Goal: Information Seeking & Learning: Learn about a topic

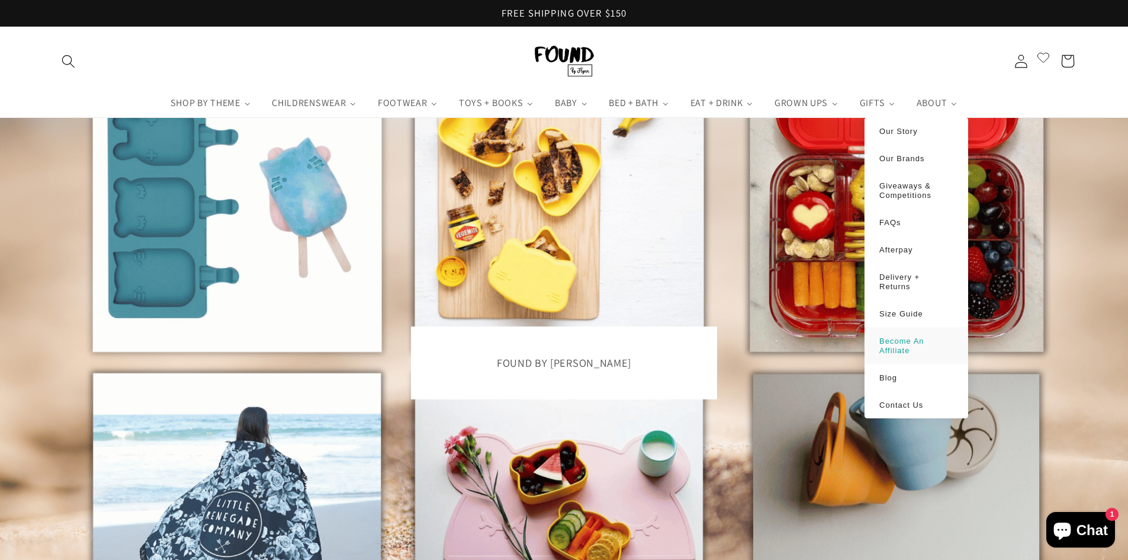
click at [901, 339] on span "Become An Affiliate" at bounding box center [901, 345] width 45 height 18
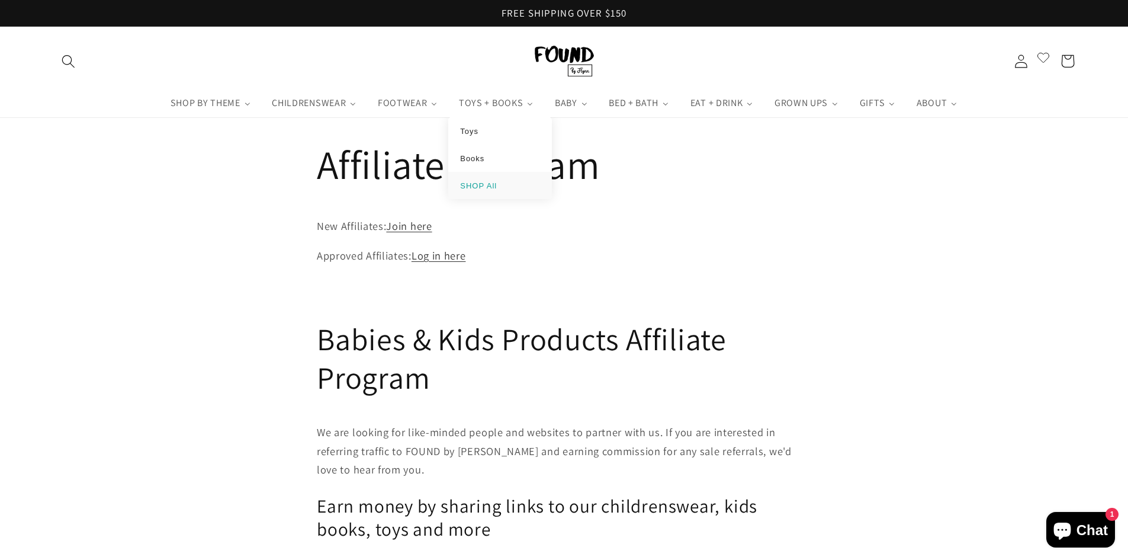
click at [473, 182] on span "SHOP All" at bounding box center [478, 185] width 37 height 9
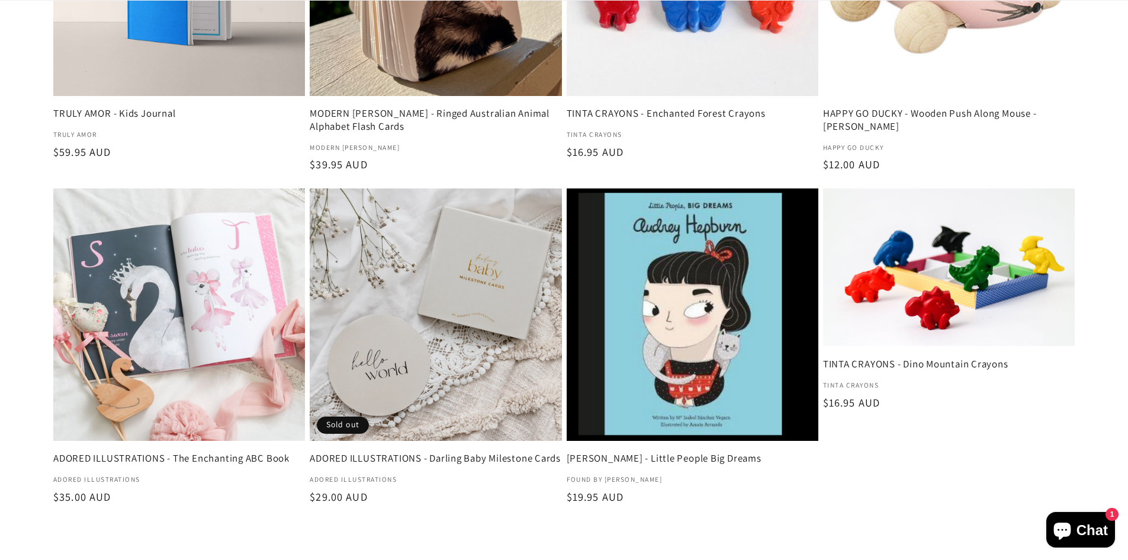
scroll to position [1836, 0]
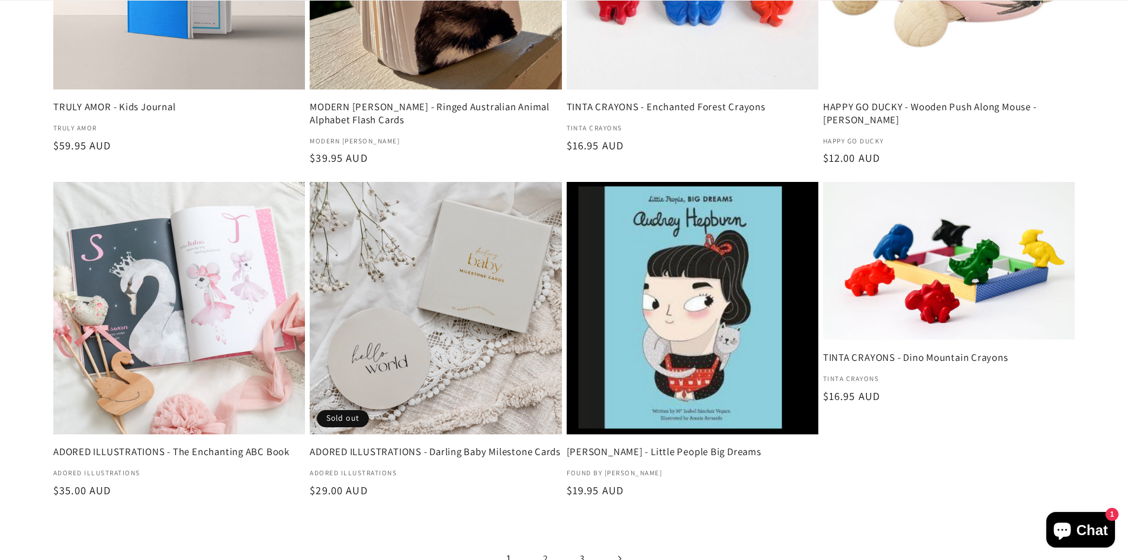
click at [546, 546] on link "2" at bounding box center [546, 558] width 30 height 30
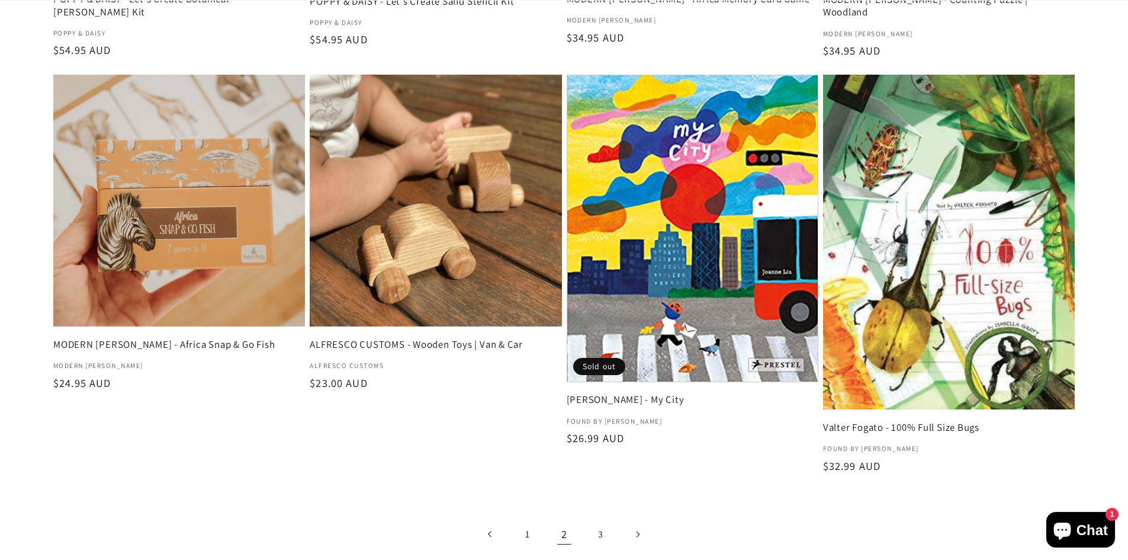
scroll to position [1895, 0]
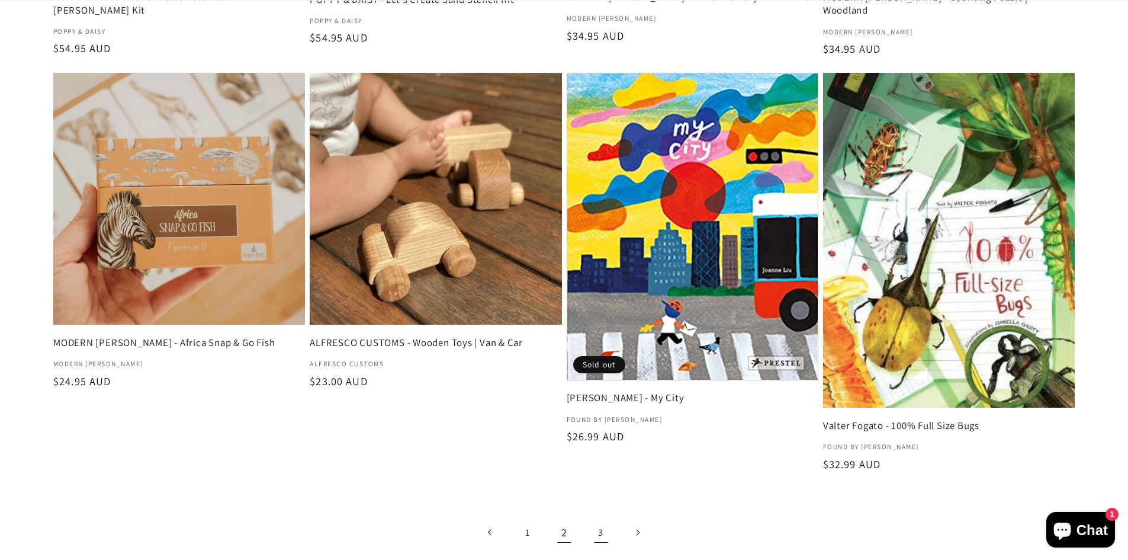
click at [598, 517] on link "3" at bounding box center [601, 532] width 30 height 30
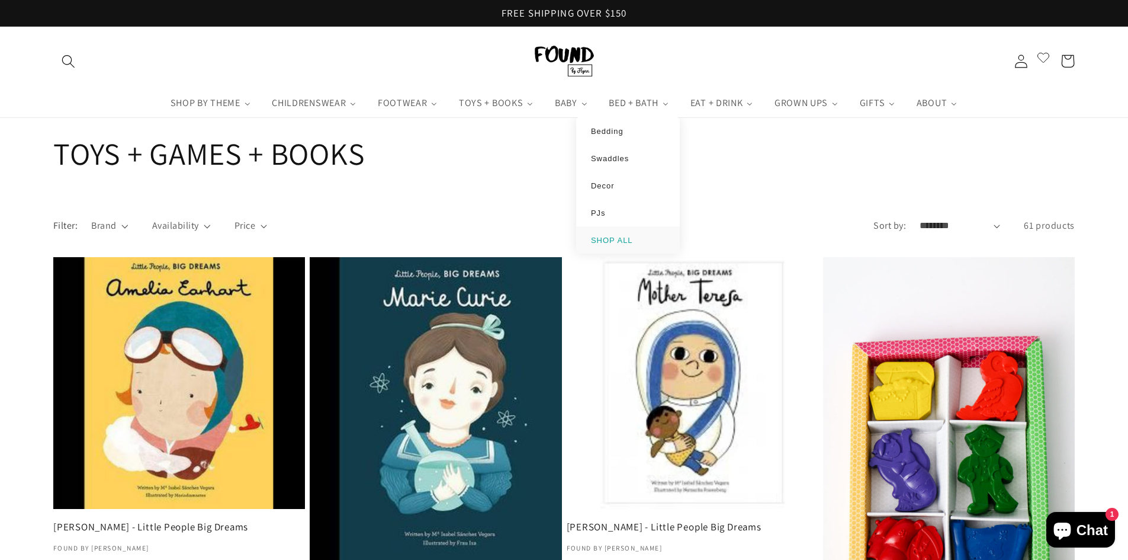
click at [600, 234] on li "SHOP ALL" at bounding box center [628, 239] width 104 height 27
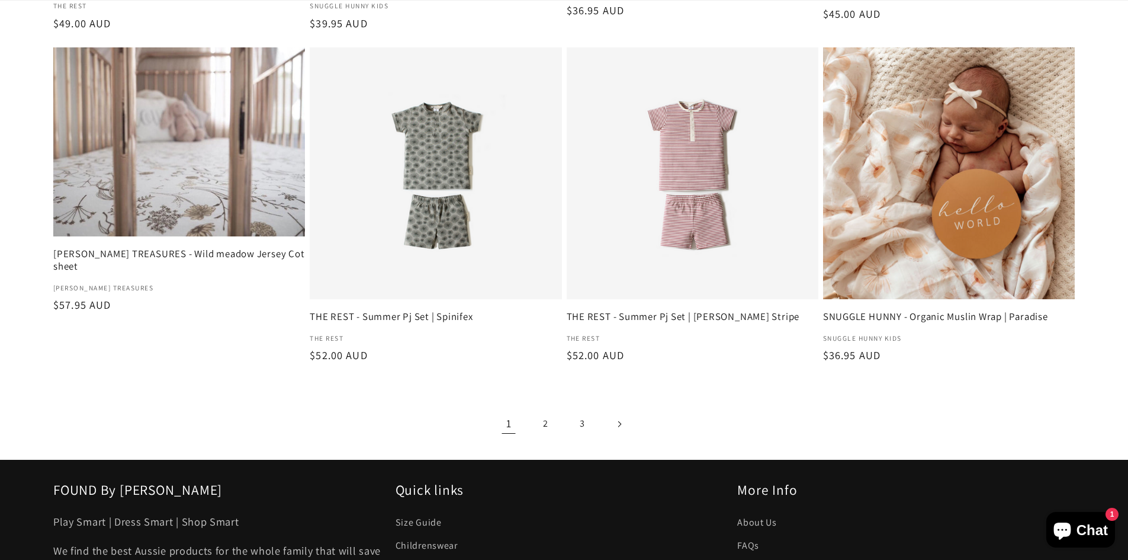
scroll to position [1954, 0]
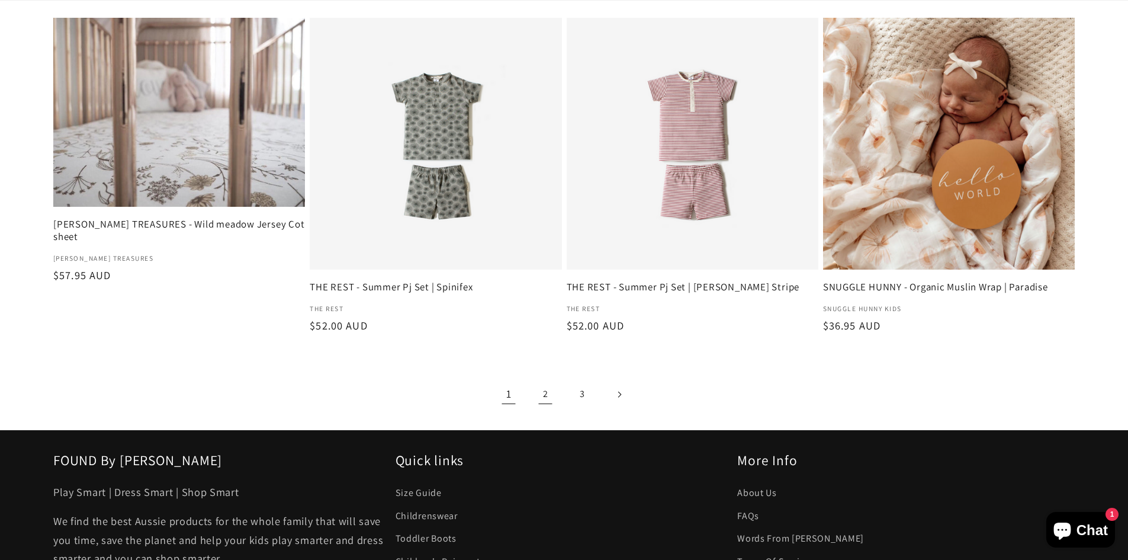
click at [542, 397] on link "2" at bounding box center [546, 394] width 30 height 30
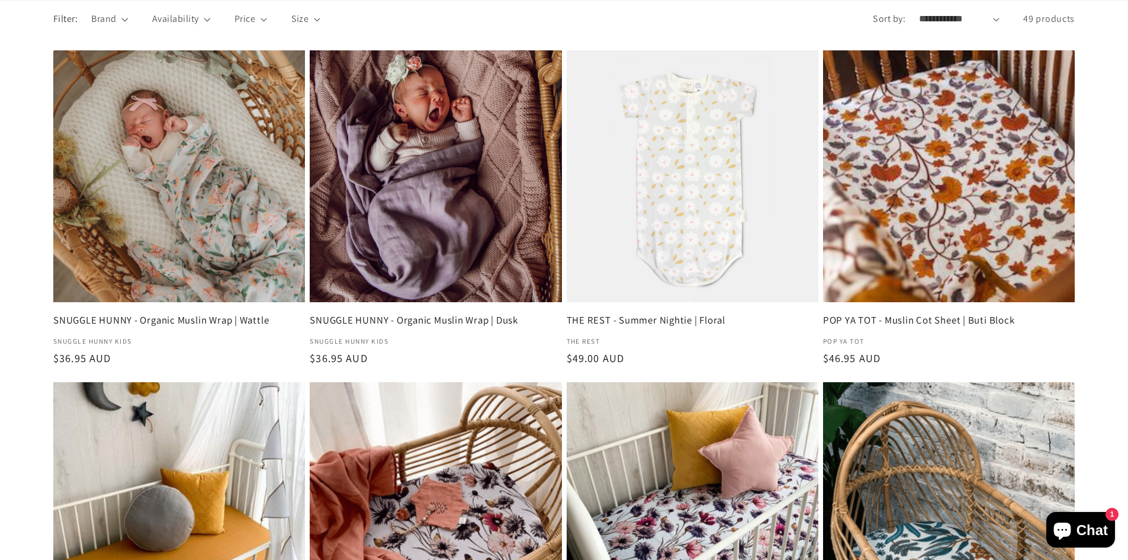
scroll to position [355, 0]
